Goal: Task Accomplishment & Management: Manage account settings

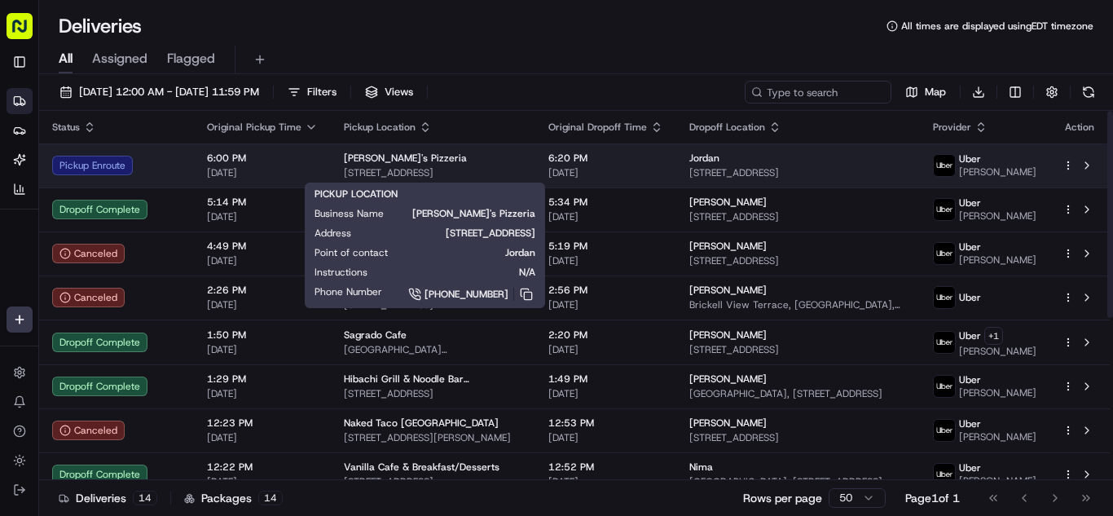
click at [507, 172] on span "[STREET_ADDRESS]" at bounding box center [433, 172] width 178 height 13
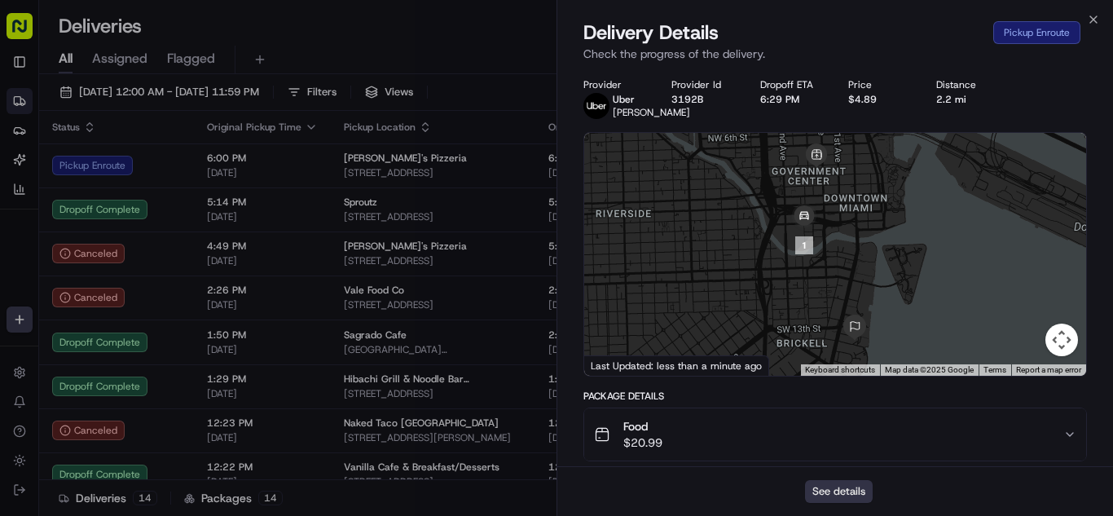
click at [841, 498] on button "See details" at bounding box center [839, 491] width 68 height 23
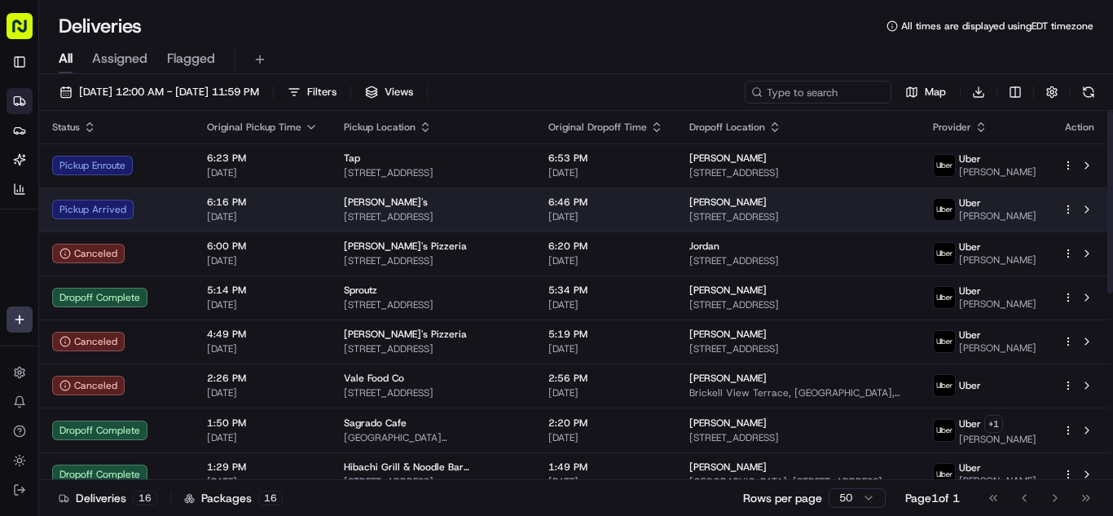
click at [270, 219] on span "[DATE]" at bounding box center [262, 216] width 111 height 13
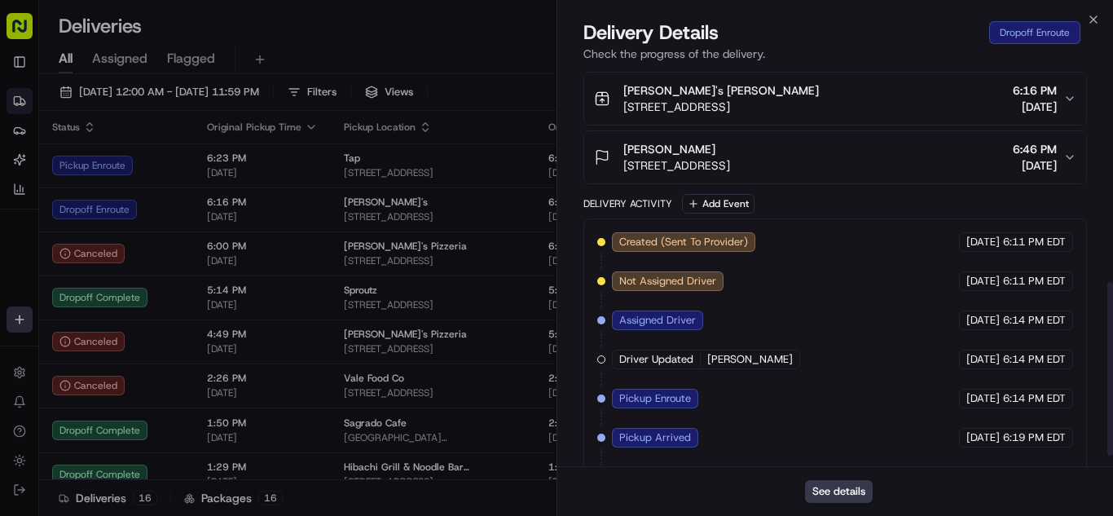
scroll to position [489, 0]
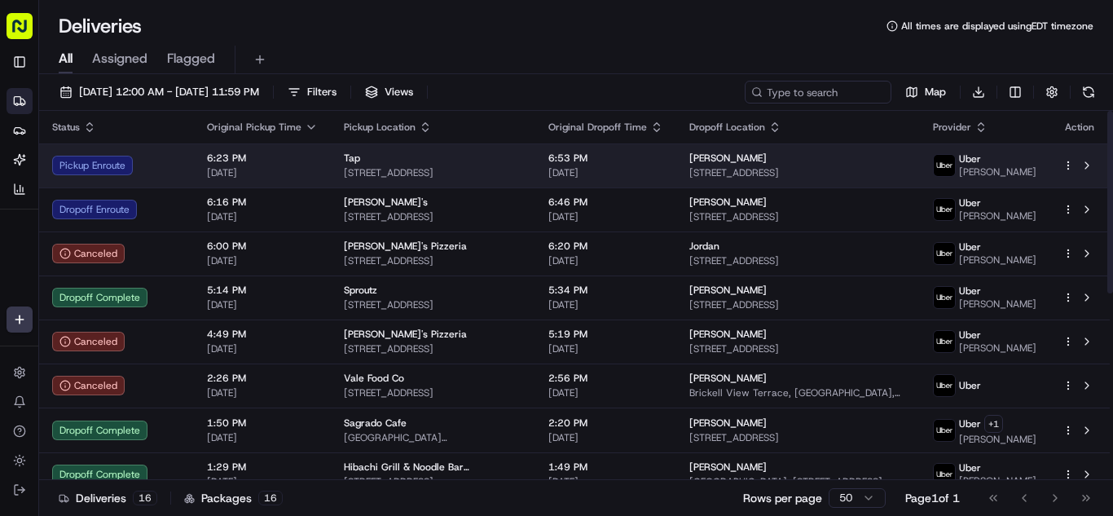
click at [295, 170] on span "[DATE]" at bounding box center [262, 172] width 111 height 13
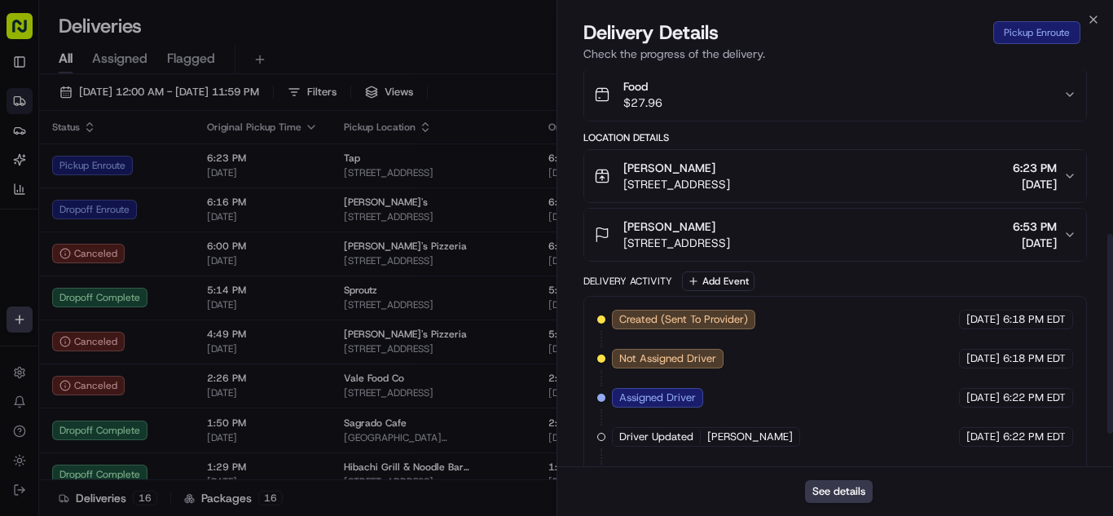
scroll to position [314, 0]
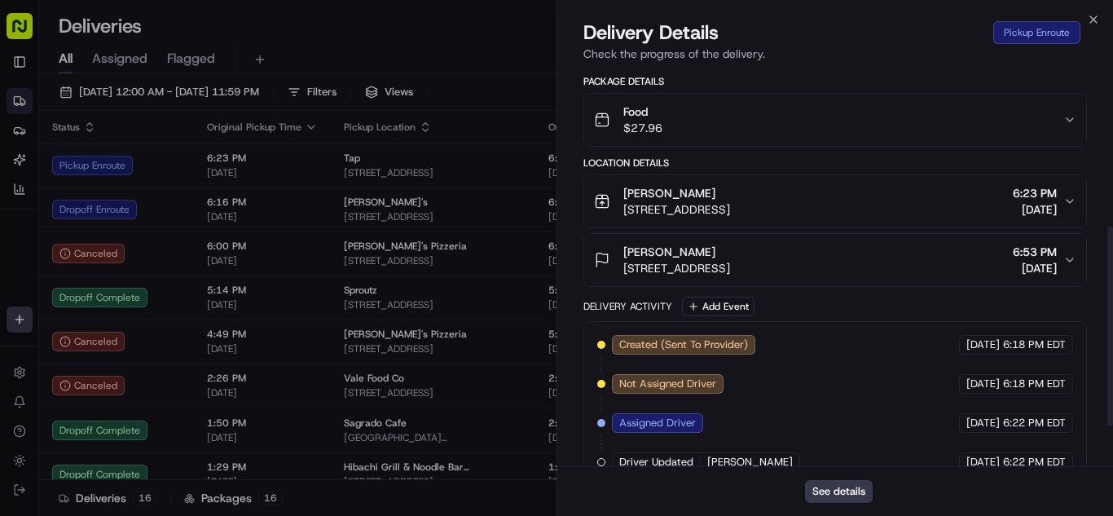
click at [806, 136] on div "Food $27.96" at bounding box center [828, 119] width 469 height 33
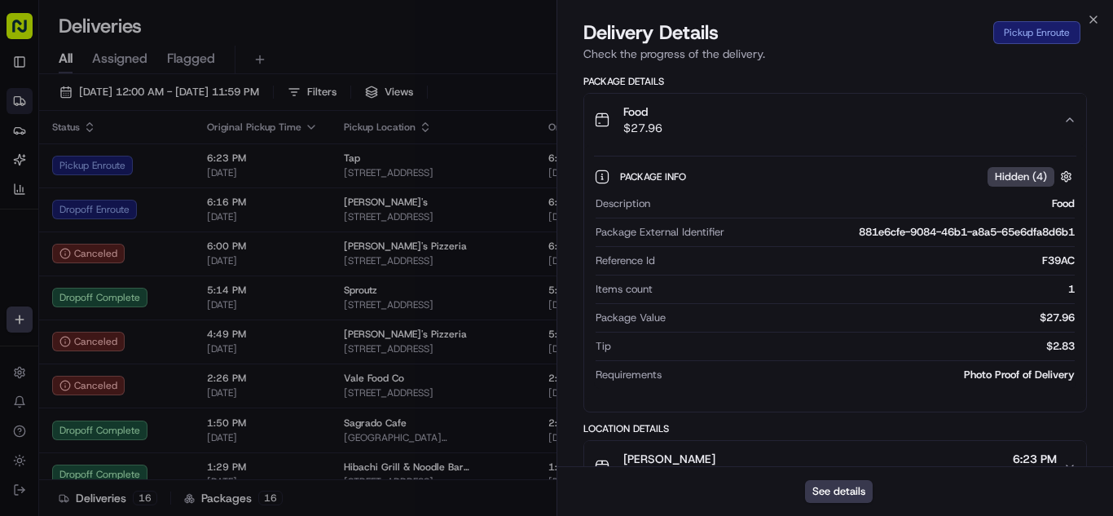
scroll to position [396, 0]
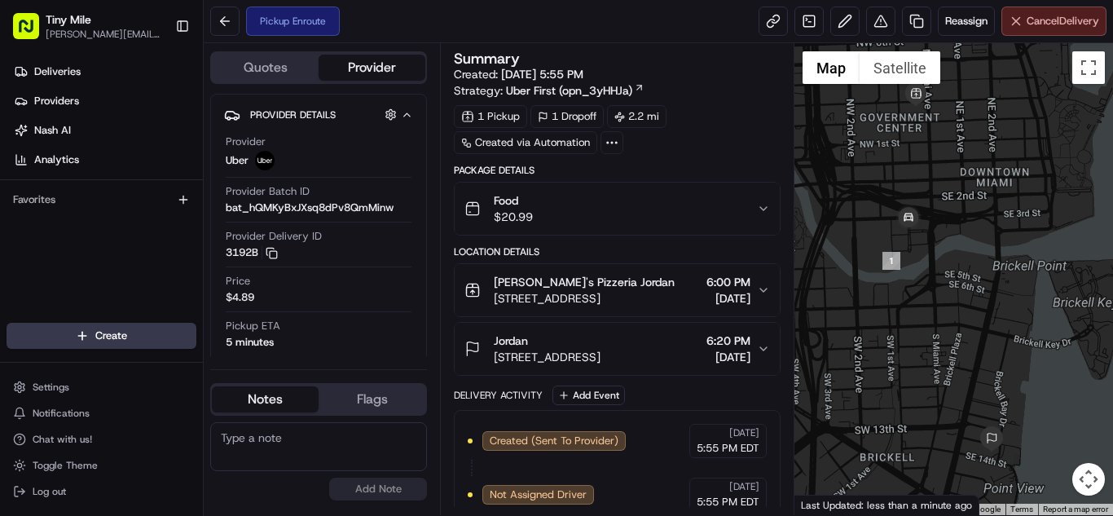
click at [1032, 24] on span "Cancel Delivery" at bounding box center [1062, 21] width 72 height 15
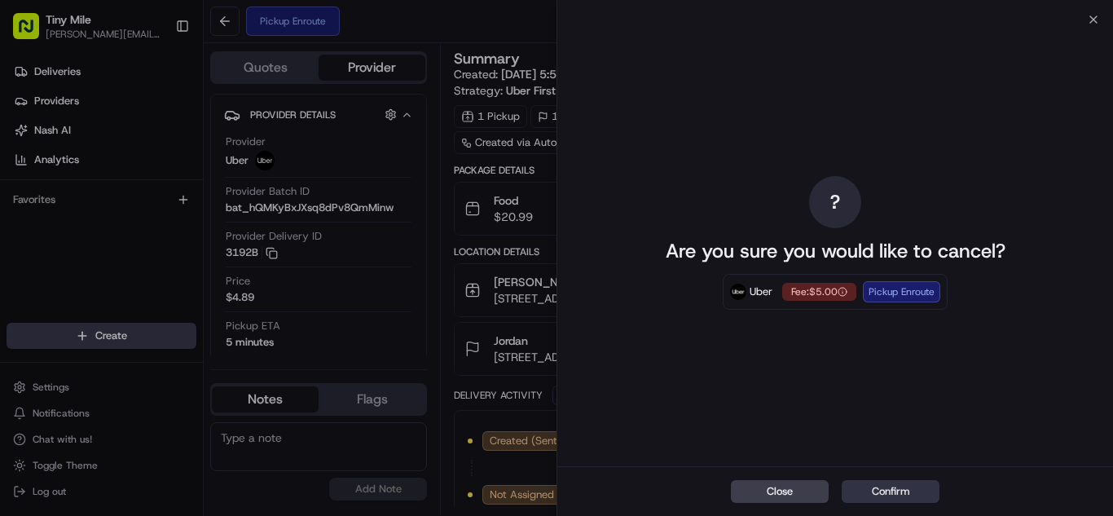
click at [875, 494] on button "Confirm" at bounding box center [890, 491] width 98 height 23
